Goal: Check status: Check status

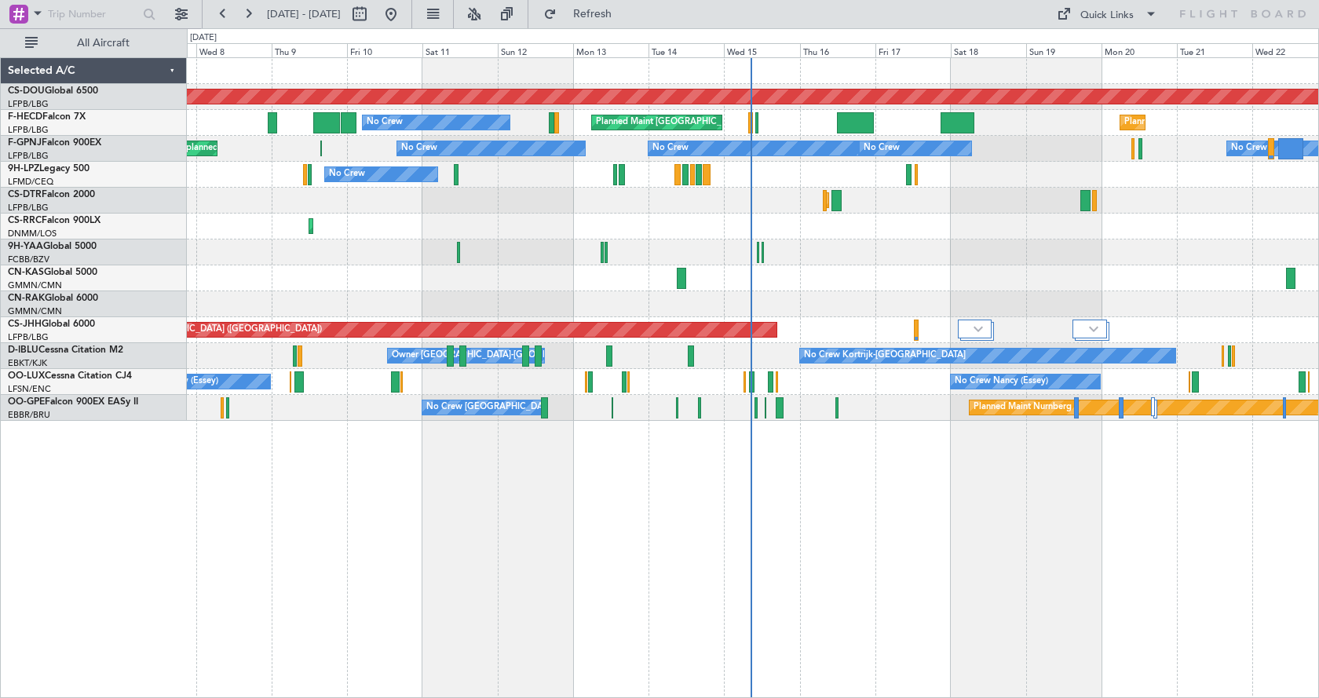
click at [478, 279] on div "Planned Maint London ([GEOGRAPHIC_DATA]) Planned Maint [GEOGRAPHIC_DATA] ([GEOG…" at bounding box center [752, 239] width 1131 height 363
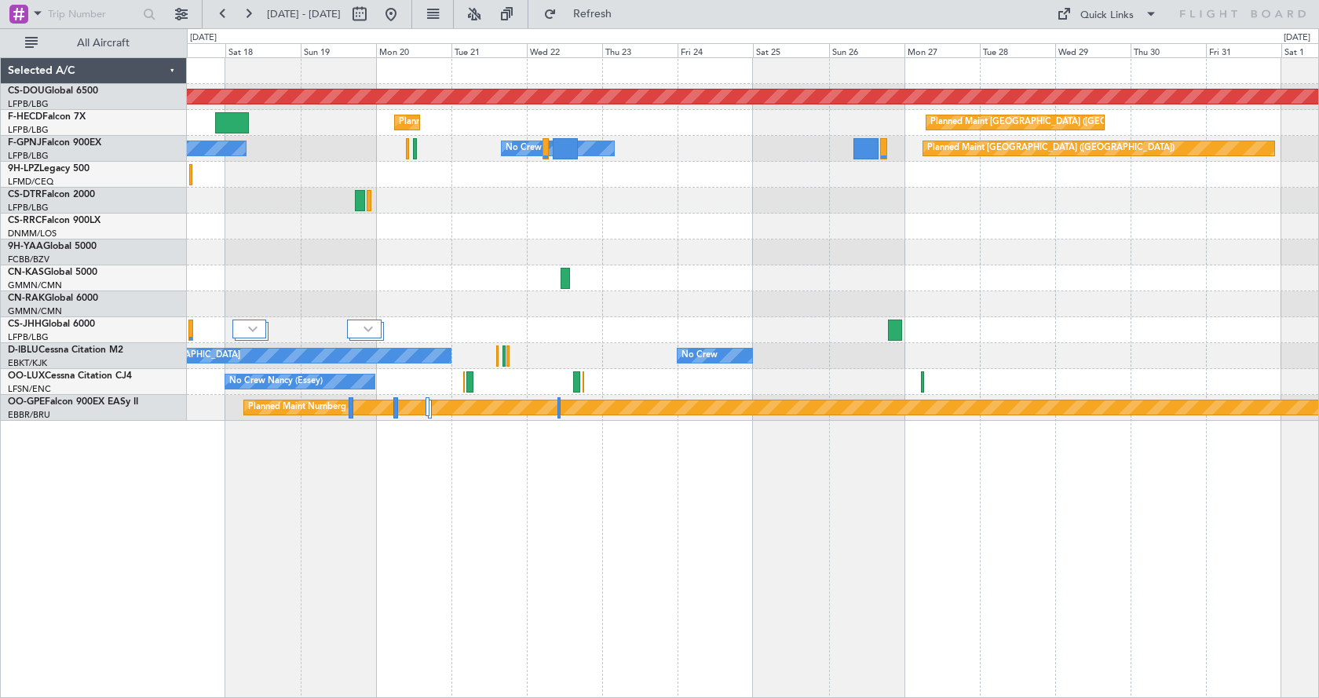
click at [635, 290] on div "Planned Maint London ([GEOGRAPHIC_DATA]) Planned Maint [GEOGRAPHIC_DATA] ([GEOG…" at bounding box center [752, 239] width 1131 height 363
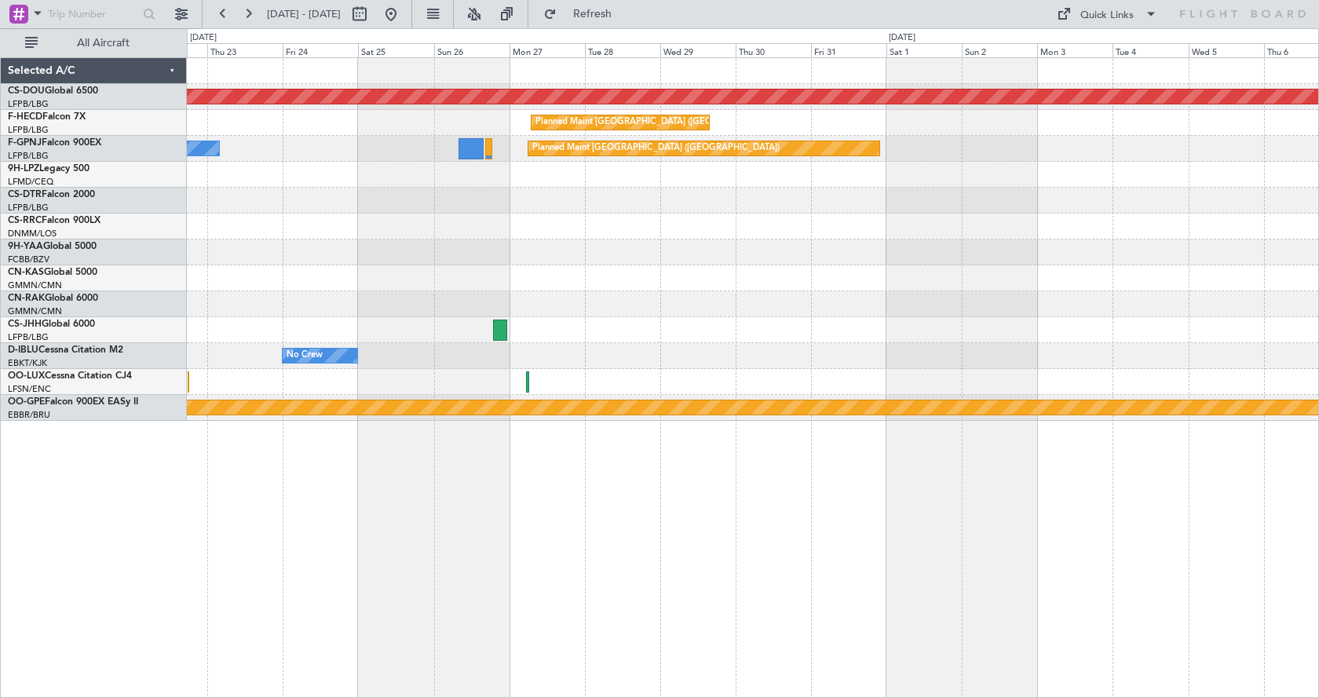
click at [1000, 252] on div at bounding box center [752, 252] width 1131 height 26
click at [854, 268] on div "Planned Maint London ([GEOGRAPHIC_DATA]) Planned Maint [GEOGRAPHIC_DATA] ([GEOG…" at bounding box center [752, 239] width 1131 height 363
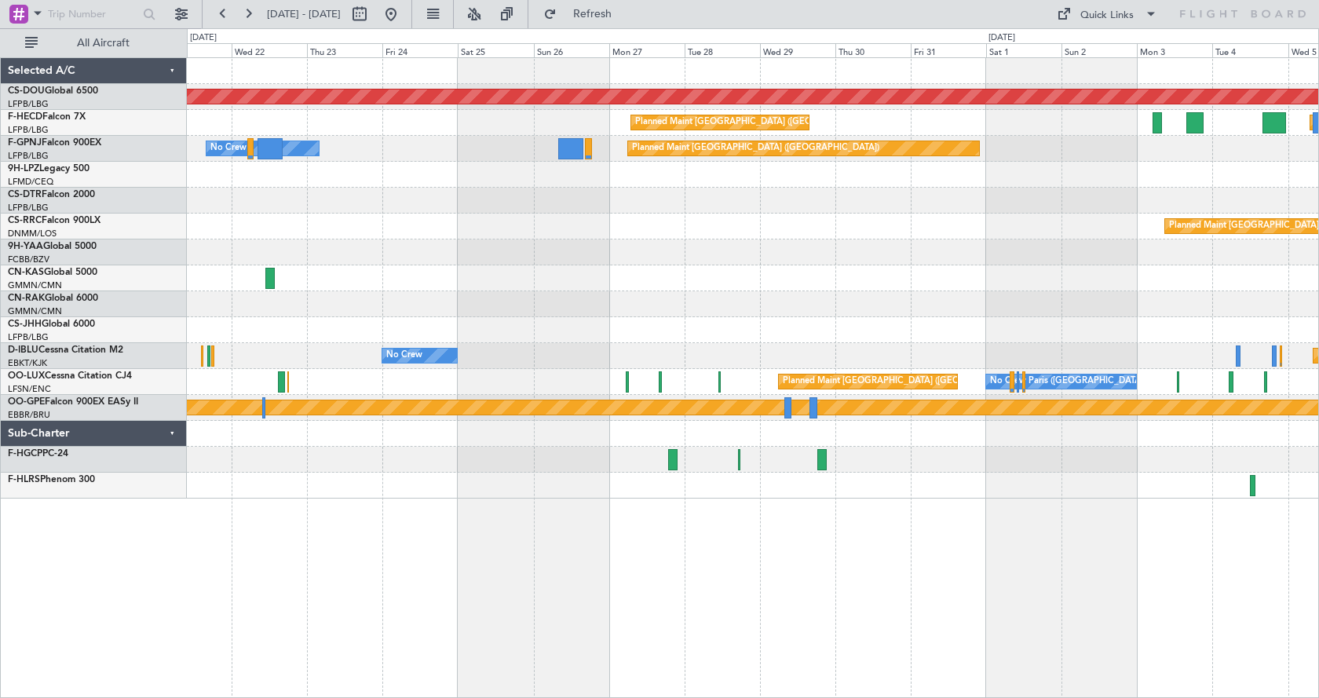
click at [765, 626] on div "Planned Maint London ([GEOGRAPHIC_DATA]) Planned Maint [GEOGRAPHIC_DATA] ([GEOG…" at bounding box center [753, 377] width 1132 height 641
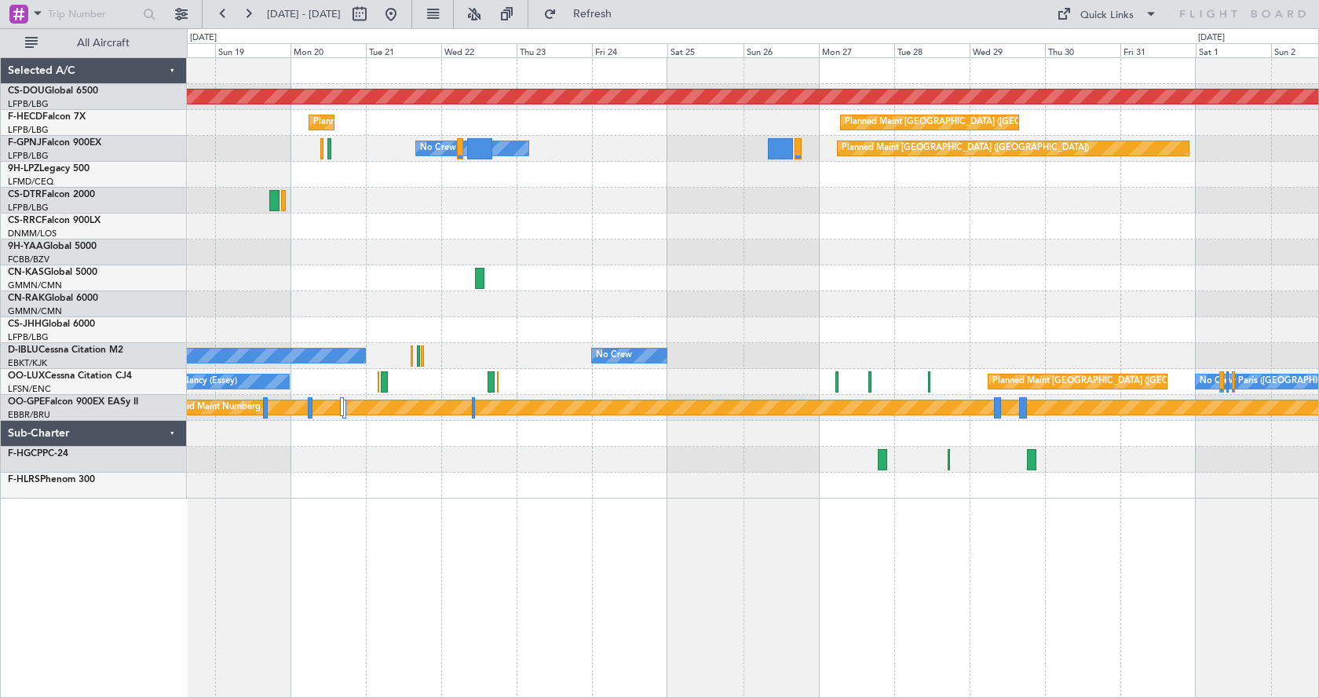
click at [973, 688] on div "Planned Maint London ([GEOGRAPHIC_DATA]) Planned Maint [GEOGRAPHIC_DATA] ([GEOG…" at bounding box center [753, 377] width 1132 height 641
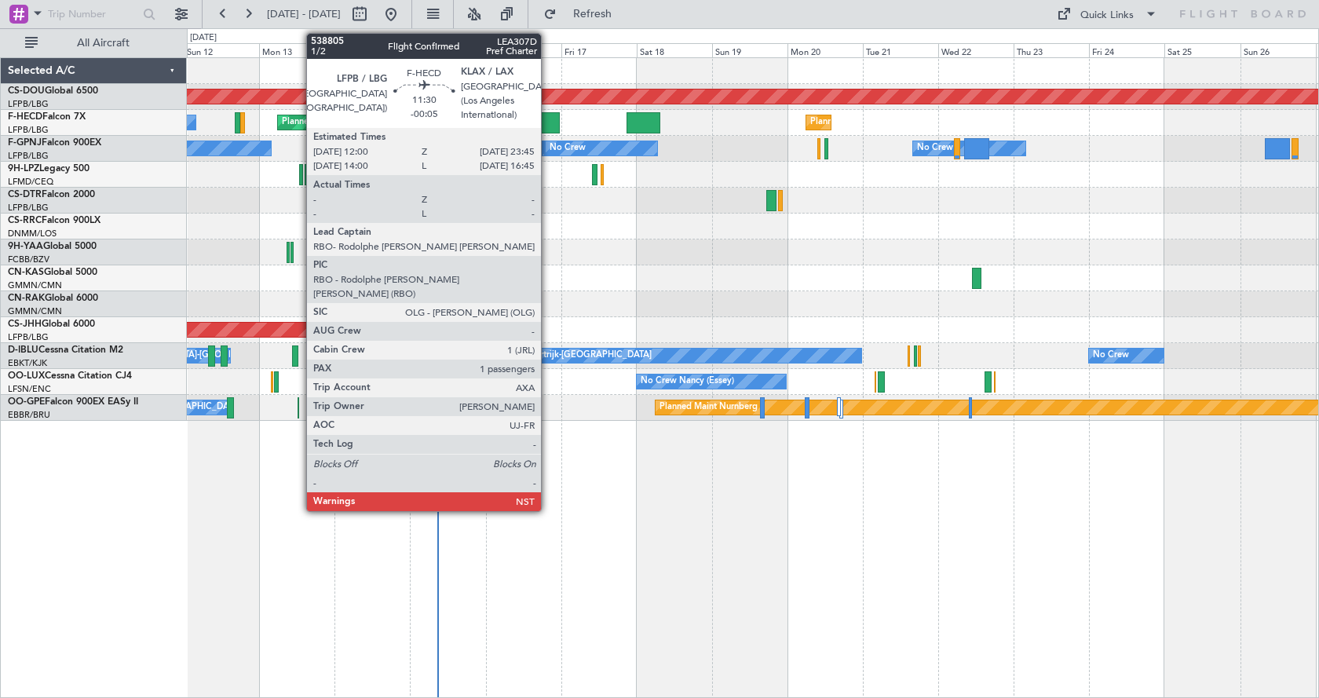
click at [533, 109] on div "Planned Maint London ([GEOGRAPHIC_DATA]) Planned Maint [GEOGRAPHIC_DATA] ([GEOG…" at bounding box center [752, 239] width 1131 height 363
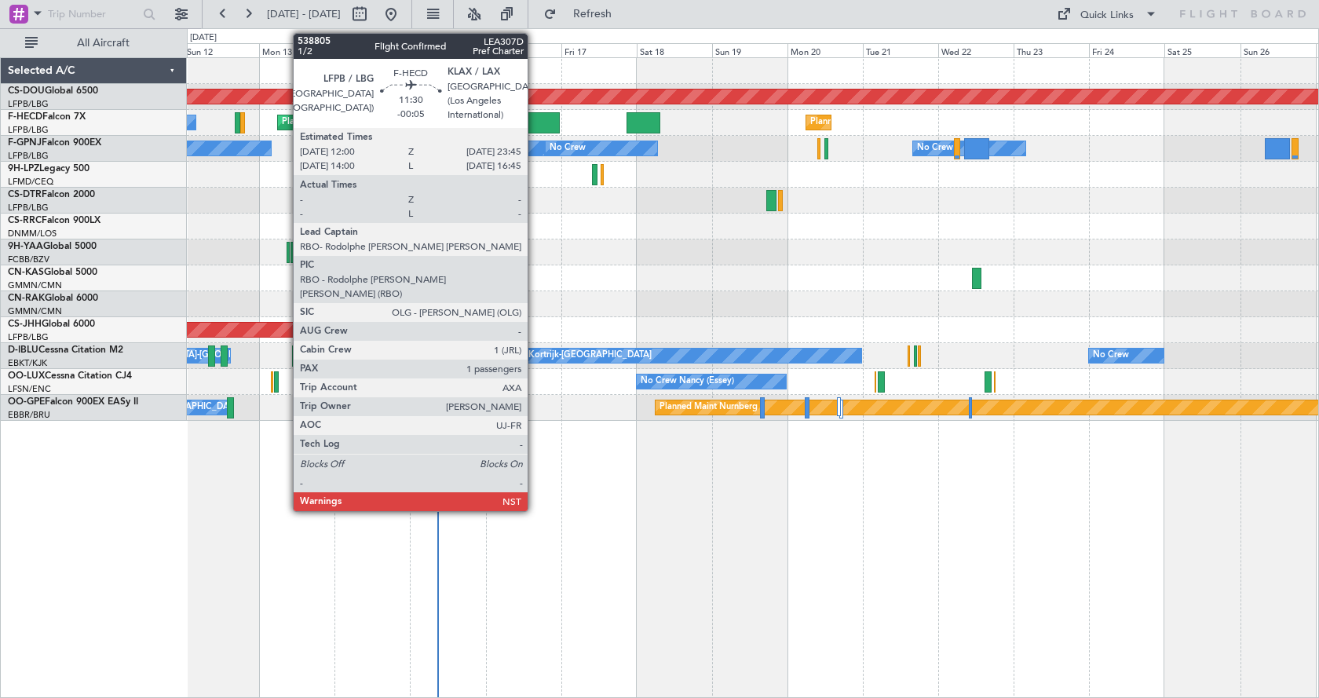
click at [535, 117] on div at bounding box center [542, 122] width 38 height 21
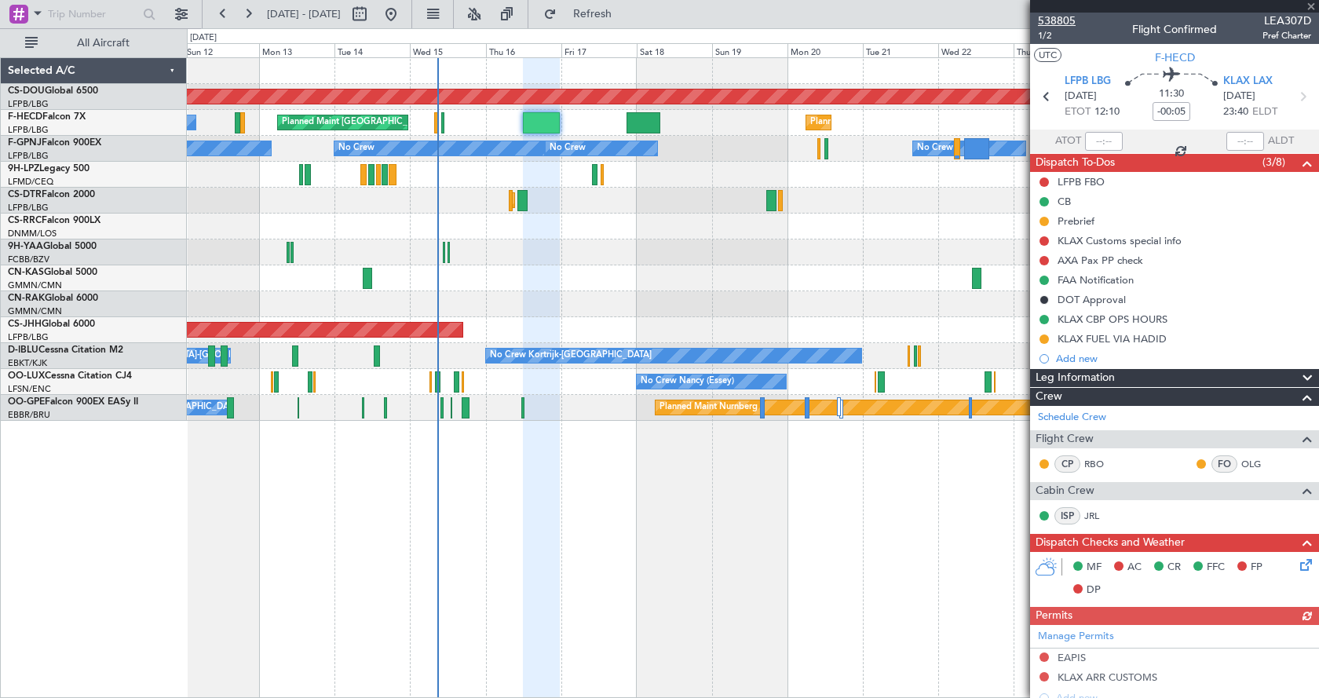
click at [1057, 19] on span "538805" at bounding box center [1057, 21] width 38 height 16
click at [222, 535] on div "Planned Maint London ([GEOGRAPHIC_DATA]) Planned Maint [GEOGRAPHIC_DATA] ([GEOG…" at bounding box center [753, 377] width 1132 height 641
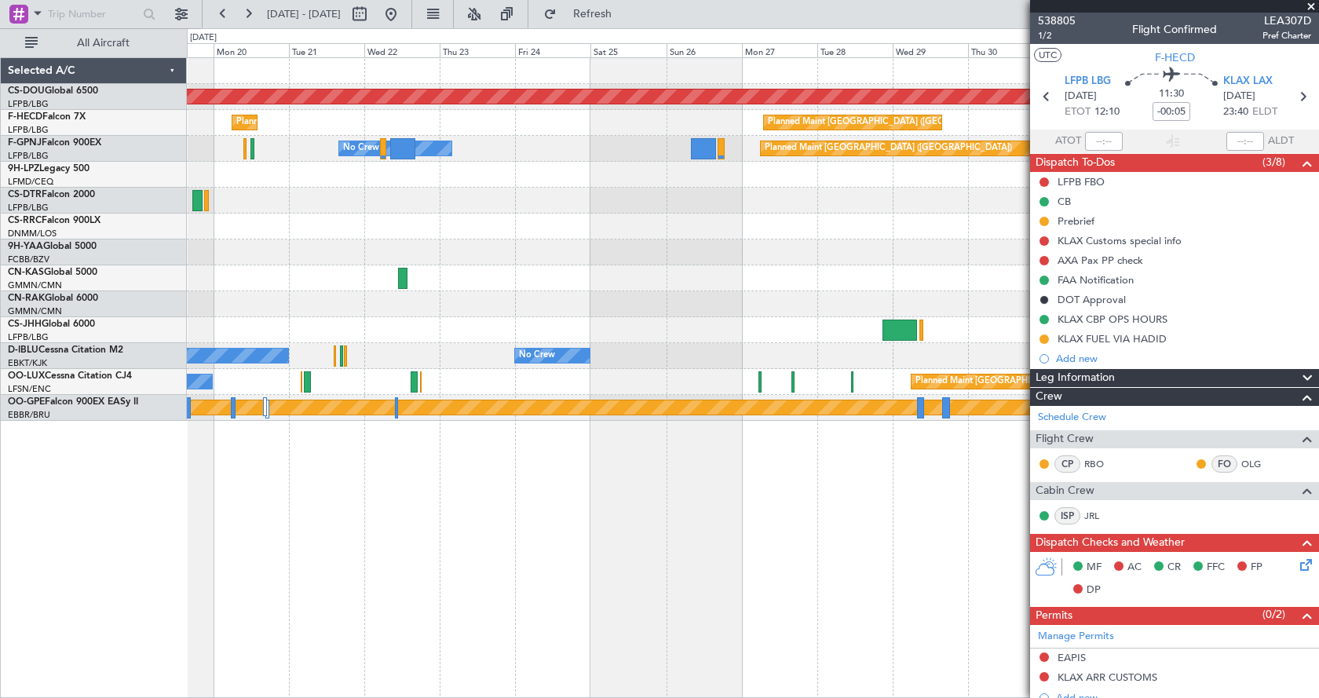
click at [674, 488] on div "Planned Maint London ([GEOGRAPHIC_DATA]) Planned Maint [GEOGRAPHIC_DATA] ([GEOG…" at bounding box center [753, 377] width 1132 height 641
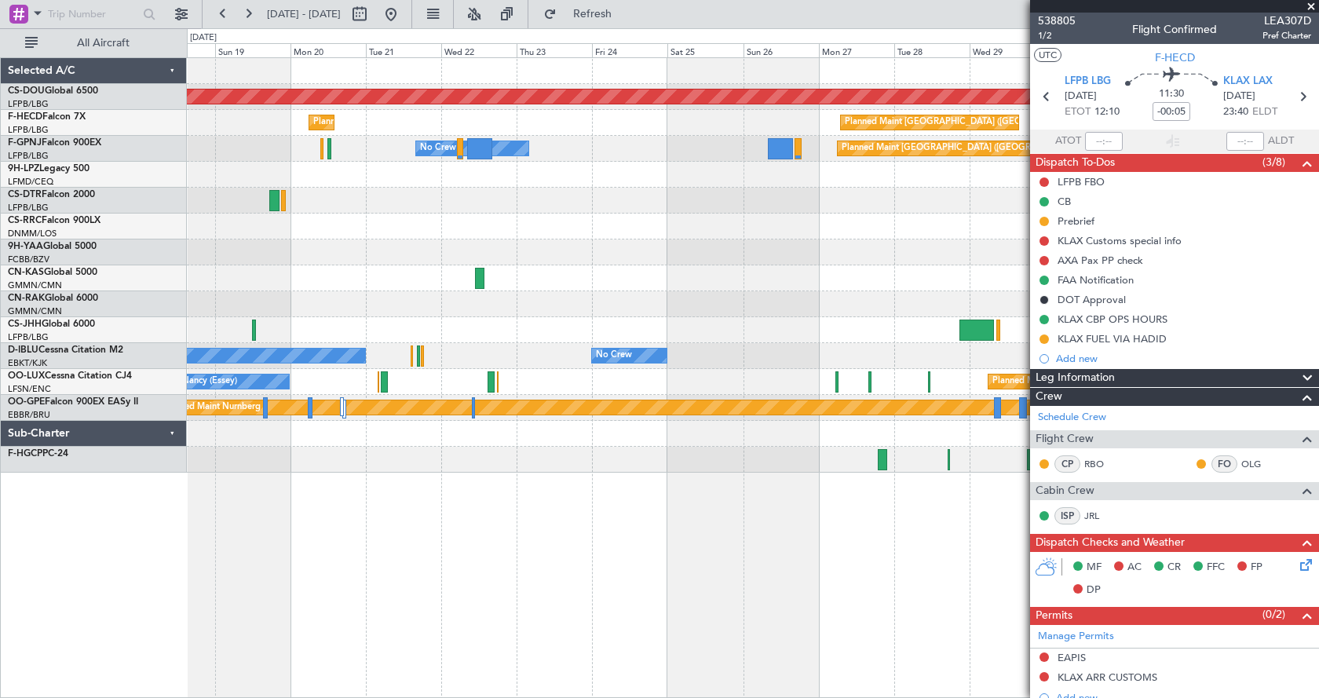
click at [810, 498] on div "Planned Maint London ([GEOGRAPHIC_DATA]) Planned Maint [GEOGRAPHIC_DATA] ([GEOG…" at bounding box center [753, 377] width 1132 height 641
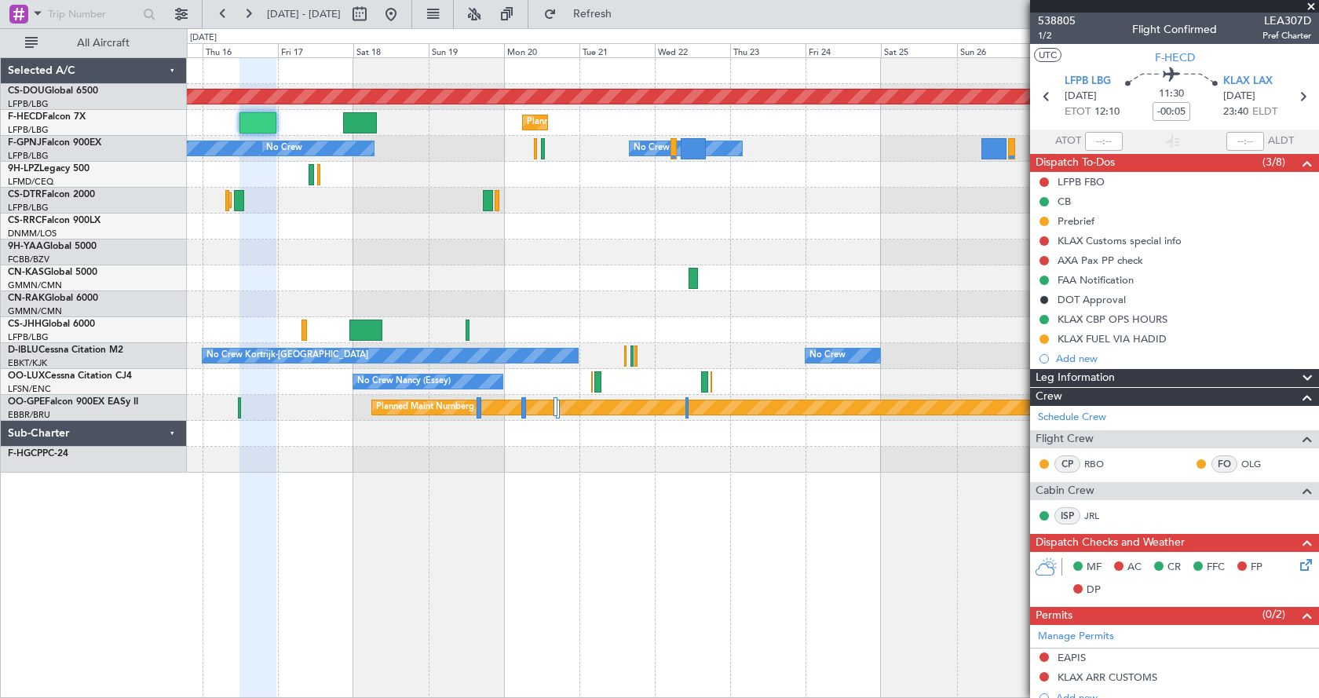
click at [560, 550] on div "Planned Maint London ([GEOGRAPHIC_DATA]) Planned Maint [GEOGRAPHIC_DATA] ([GEOG…" at bounding box center [753, 377] width 1132 height 641
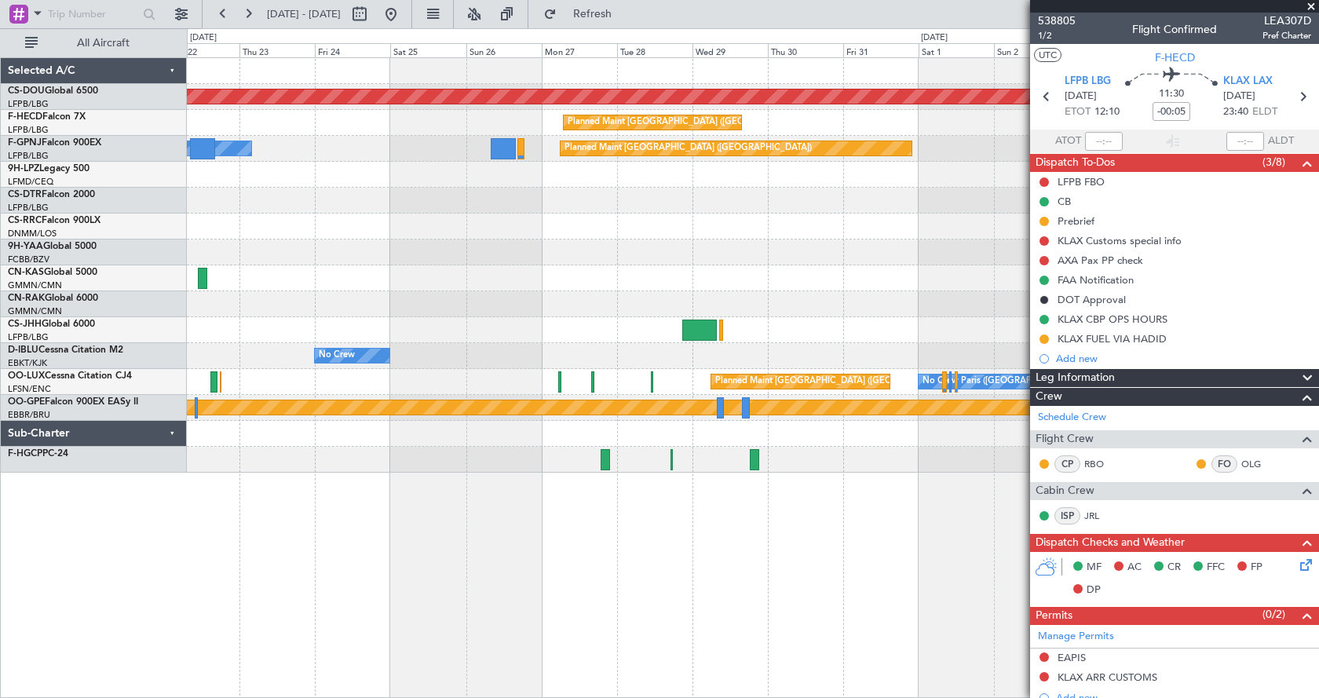
click at [369, 603] on div "Planned Maint London ([GEOGRAPHIC_DATA]) Planned Maint [GEOGRAPHIC_DATA] ([GEOG…" at bounding box center [753, 377] width 1132 height 641
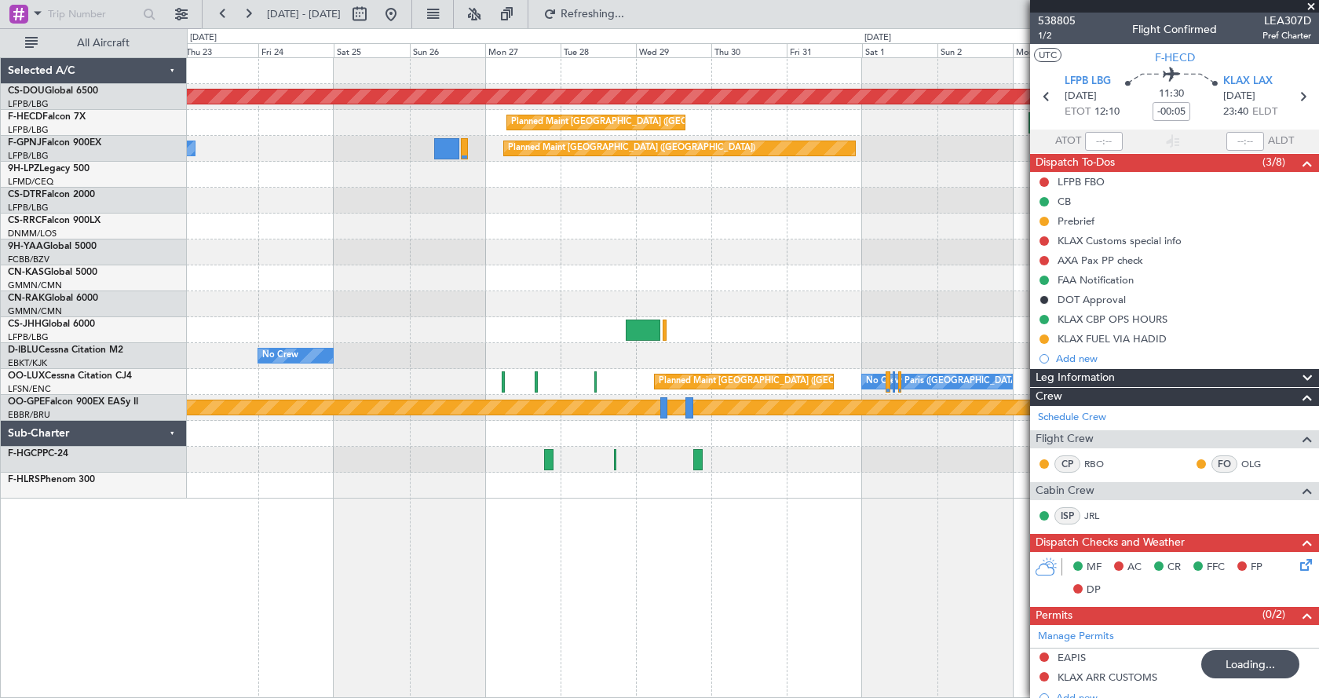
click at [1264, 531] on fb-app "[DATE] - [DATE] Refreshing... Quick Links All Aircraft Planned Maint [GEOGRAPHI…" at bounding box center [659, 355] width 1319 height 686
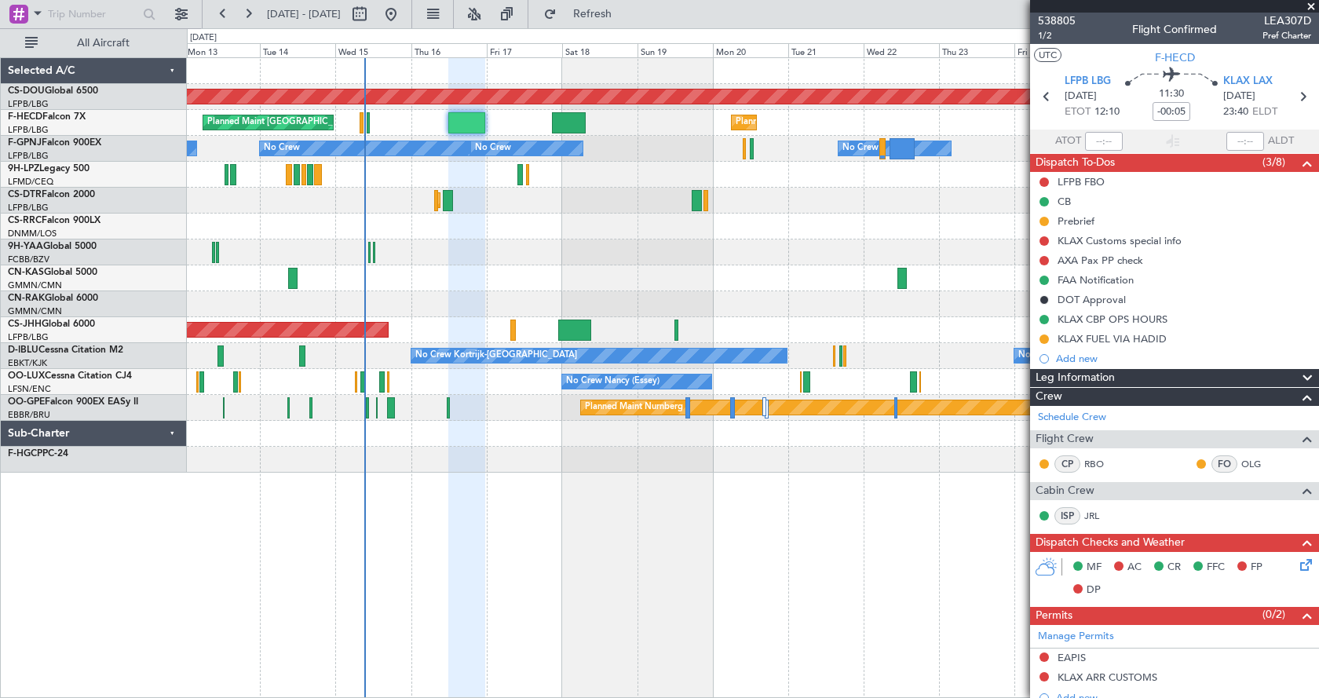
click at [356, 556] on div "Planned Maint London ([GEOGRAPHIC_DATA]) Planned Maint [GEOGRAPHIC_DATA] ([GEOG…" at bounding box center [753, 377] width 1132 height 641
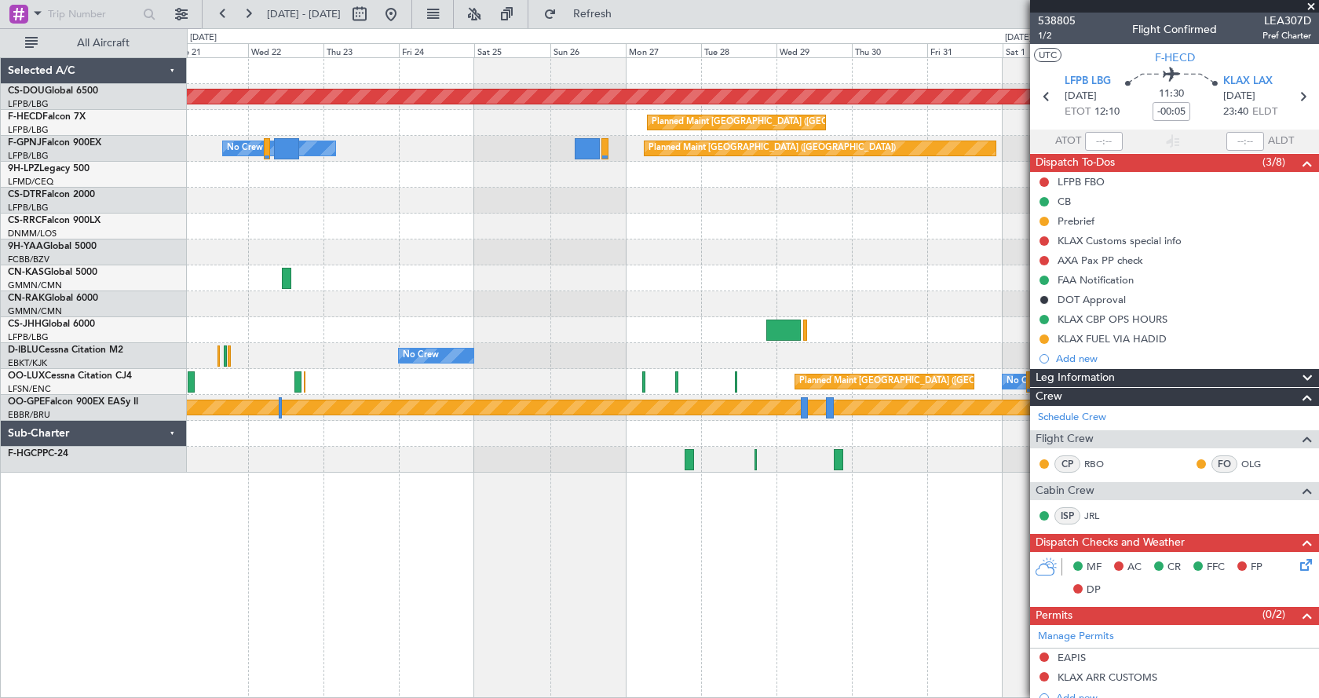
click at [626, 610] on div "Planned Maint London ([GEOGRAPHIC_DATA]) Planned Maint [GEOGRAPHIC_DATA] ([GEOG…" at bounding box center [753, 377] width 1132 height 641
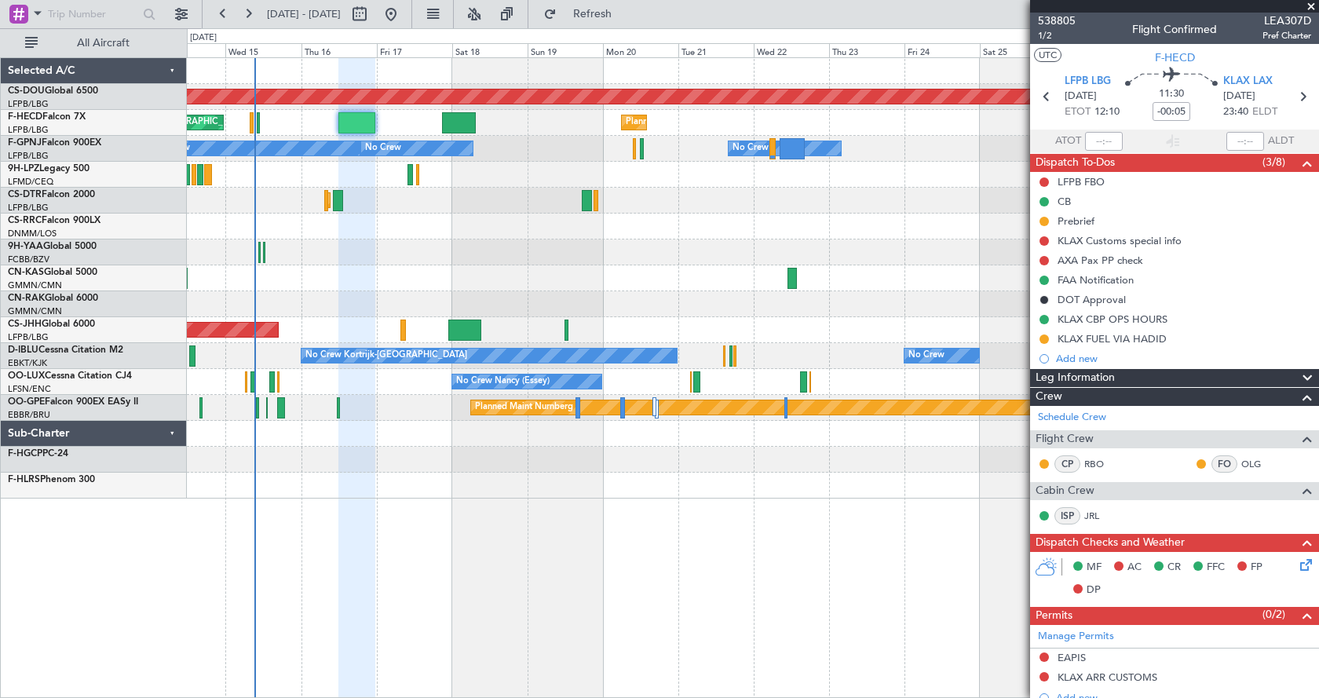
click at [933, 582] on div "Planned Maint London ([GEOGRAPHIC_DATA]) Planned Maint [GEOGRAPHIC_DATA] ([GEOG…" at bounding box center [753, 377] width 1132 height 641
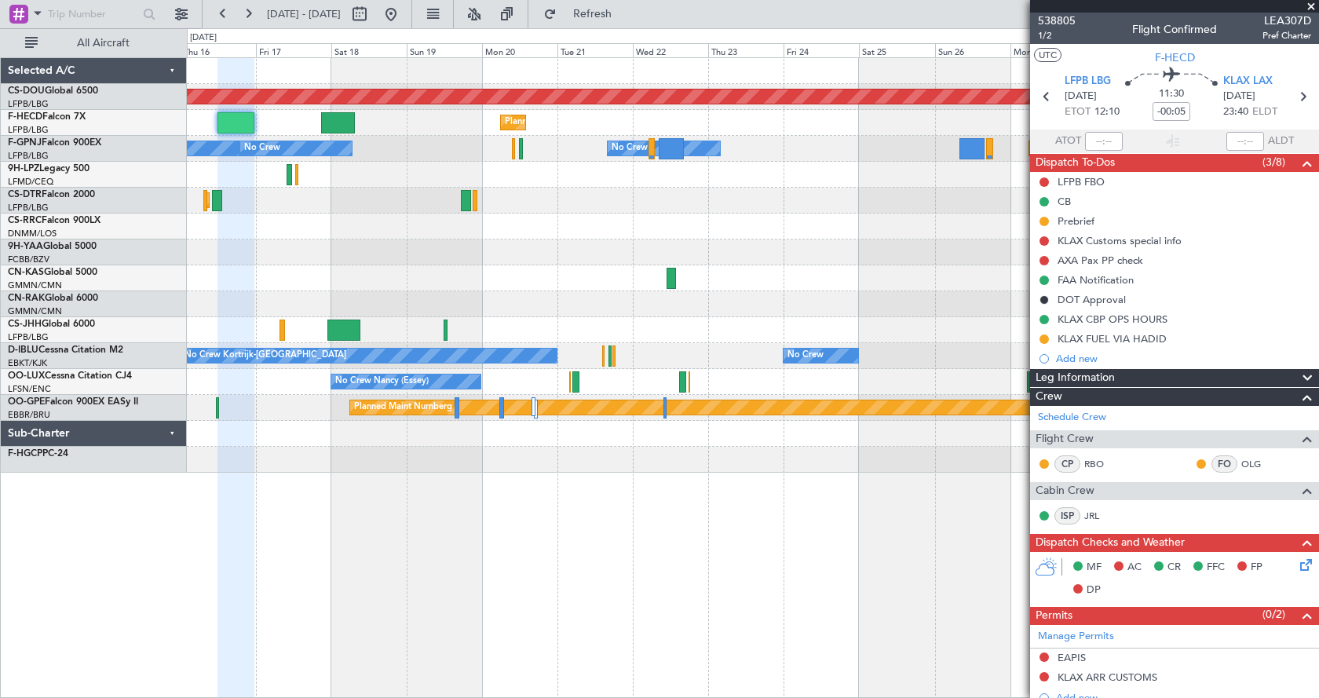
click at [710, 535] on div "Planned Maint London ([GEOGRAPHIC_DATA]) Planned Maint [GEOGRAPHIC_DATA] ([GEOG…" at bounding box center [753, 377] width 1132 height 641
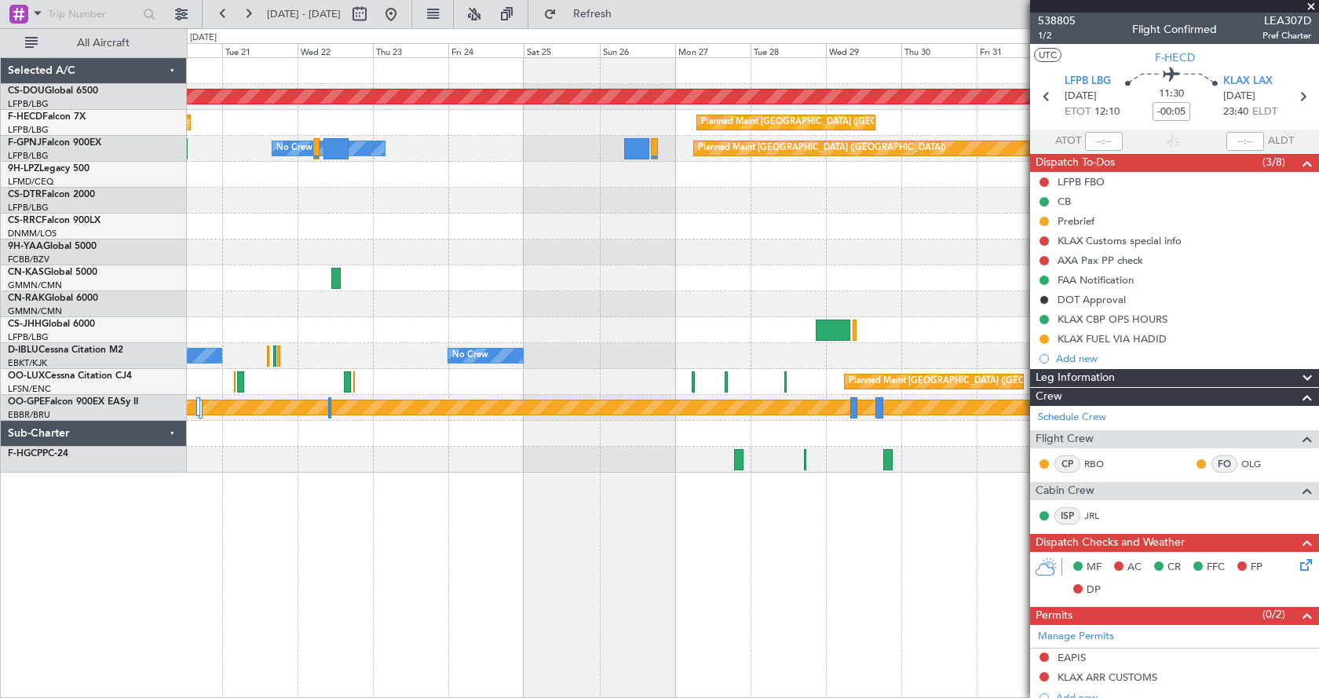
click at [436, 493] on div "Planned Maint London ([GEOGRAPHIC_DATA]) Planned Maint [GEOGRAPHIC_DATA] ([GEOG…" at bounding box center [753, 377] width 1132 height 641
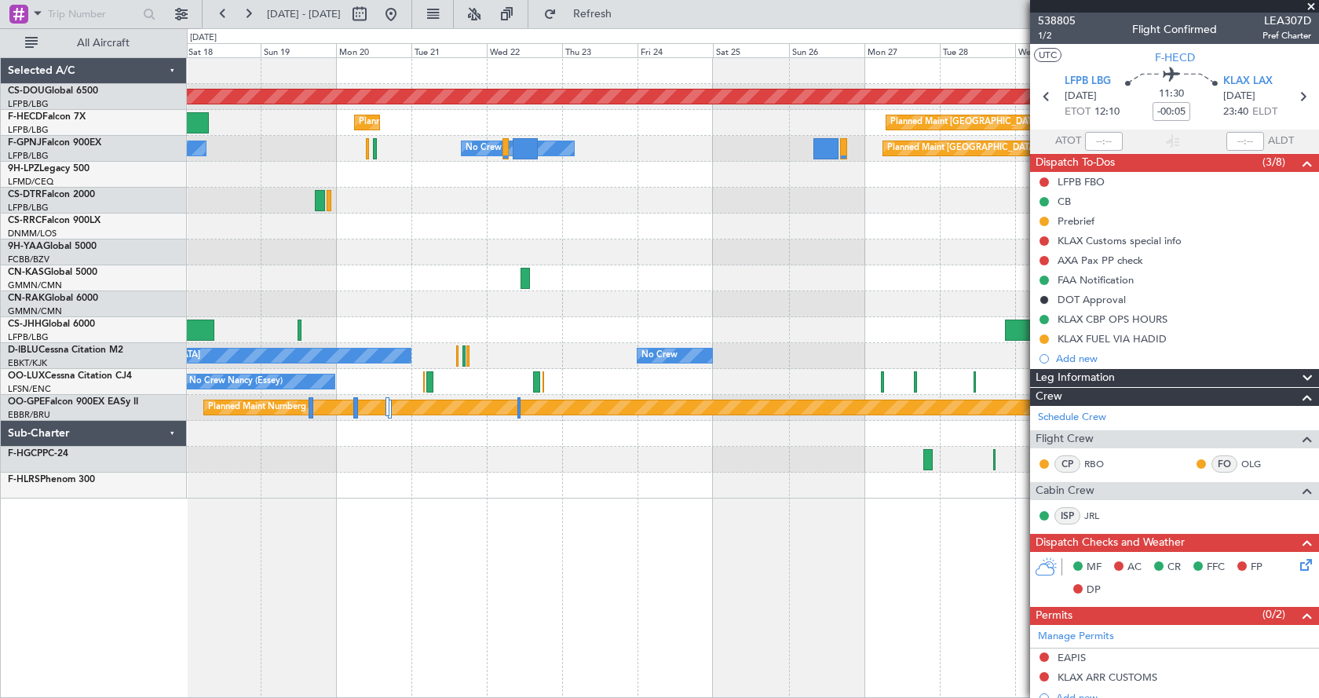
click at [814, 583] on div "Planned Maint London ([GEOGRAPHIC_DATA]) Planned Maint [GEOGRAPHIC_DATA] ([GEOG…" at bounding box center [753, 377] width 1132 height 641
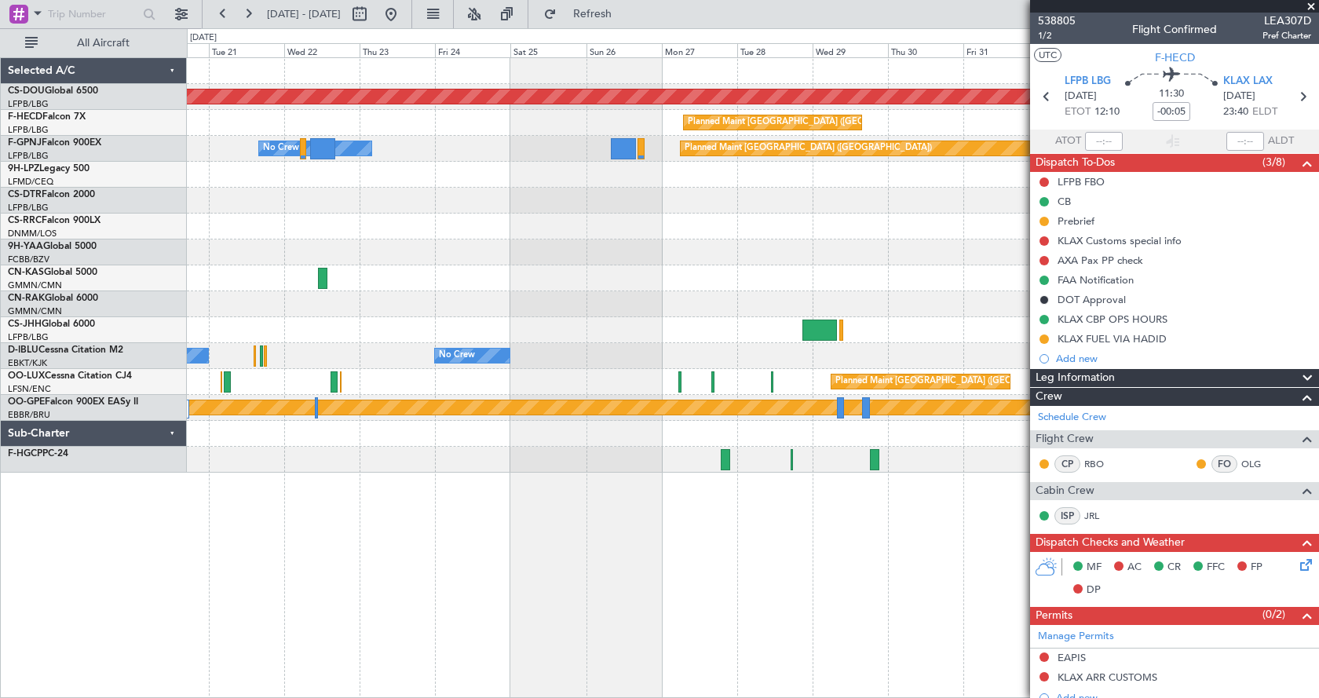
click at [517, 570] on div "Planned Maint London ([GEOGRAPHIC_DATA]) Planned Maint [GEOGRAPHIC_DATA] ([GEOG…" at bounding box center [753, 377] width 1132 height 641
click at [681, 555] on div "Planned Maint London ([GEOGRAPHIC_DATA]) Planned Maint [GEOGRAPHIC_DATA] ([GEOG…" at bounding box center [753, 377] width 1132 height 641
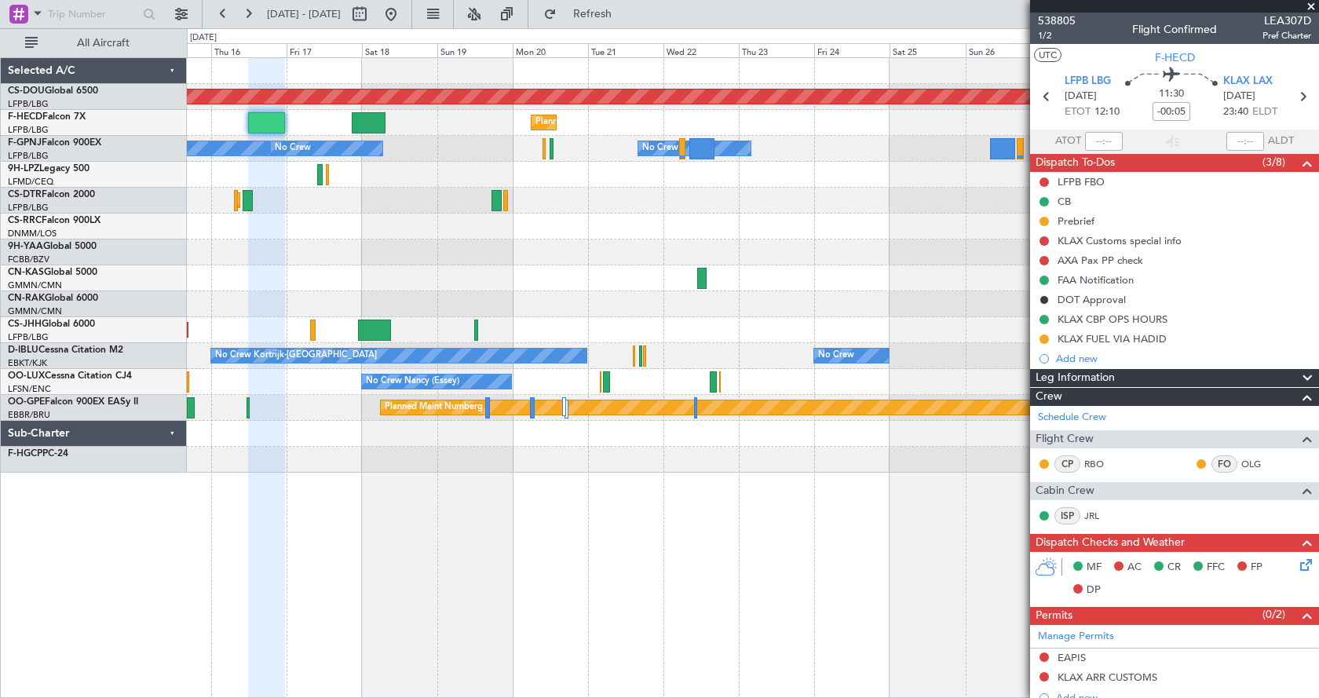
click at [546, 567] on div "Planned Maint London ([GEOGRAPHIC_DATA]) Planned Maint [GEOGRAPHIC_DATA] ([GEOG…" at bounding box center [753, 377] width 1132 height 641
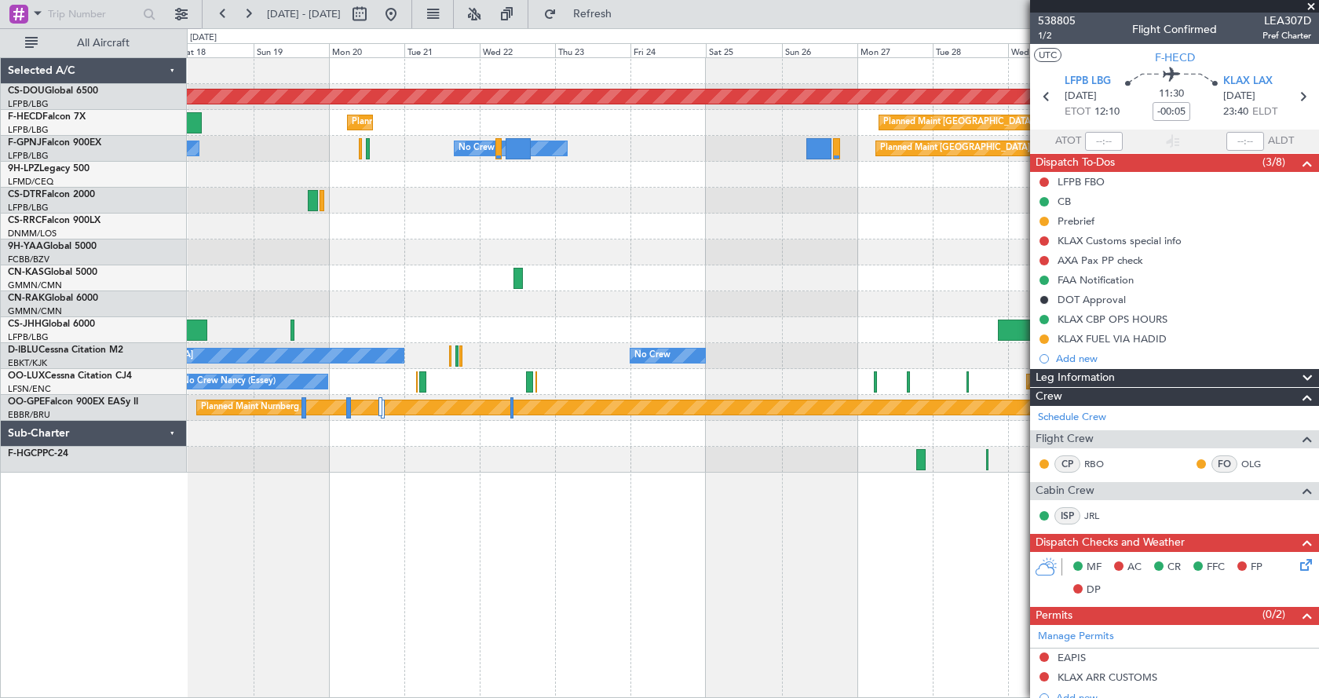
click at [597, 564] on div "Planned Maint London ([GEOGRAPHIC_DATA]) Planned Maint [GEOGRAPHIC_DATA] ([GEOG…" at bounding box center [753, 377] width 1132 height 641
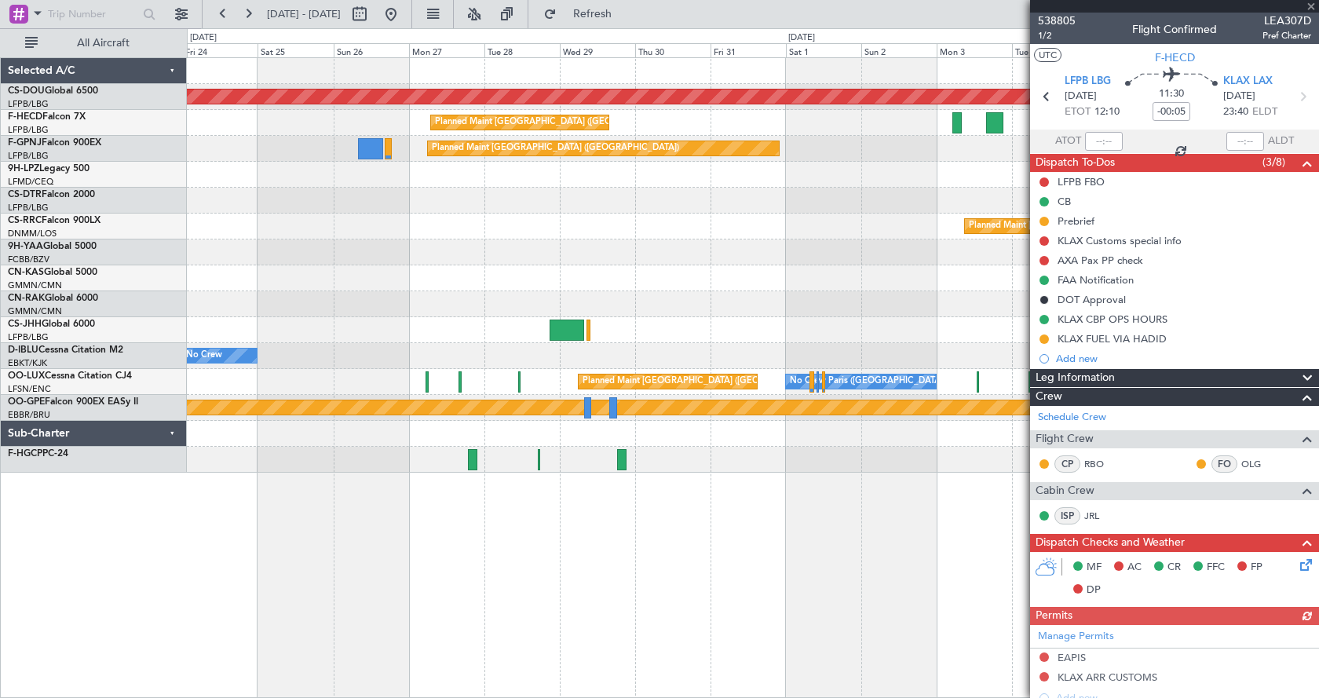
click at [324, 608] on div "Planned Maint London ([GEOGRAPHIC_DATA]) Planned Maint [GEOGRAPHIC_DATA] ([GEOG…" at bounding box center [753, 377] width 1132 height 641
